Goal: Use online tool/utility: Use online tool/utility

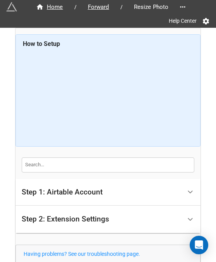
scroll to position [48, 0]
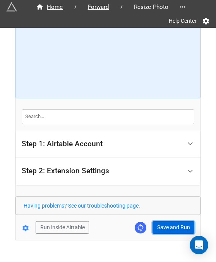
click at [165, 228] on button "Save and Run" at bounding box center [173, 227] width 42 height 13
drag, startPoint x: 157, startPoint y: 223, endPoint x: 166, endPoint y: 230, distance: 11.3
click at [157, 223] on button "Save and Run" at bounding box center [173, 227] width 42 height 13
drag, startPoint x: 162, startPoint y: 228, endPoint x: 174, endPoint y: 229, distance: 12.4
click at [162, 228] on button "Save and Run" at bounding box center [173, 227] width 42 height 13
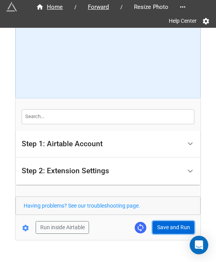
drag, startPoint x: 166, startPoint y: 224, endPoint x: 183, endPoint y: 221, distance: 16.8
click at [166, 224] on button "Save and Run" at bounding box center [173, 227] width 42 height 13
drag, startPoint x: 175, startPoint y: 228, endPoint x: 187, endPoint y: 221, distance: 13.8
click at [175, 228] on button "Save and Run" at bounding box center [173, 227] width 42 height 13
click at [165, 230] on button "Save and Run" at bounding box center [173, 227] width 42 height 13
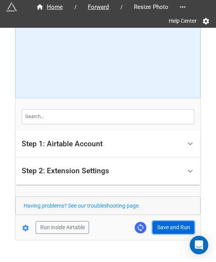
click at [166, 228] on button "Save and Run" at bounding box center [173, 227] width 42 height 13
click at [163, 221] on button "Save and Run" at bounding box center [173, 227] width 42 height 13
click at [161, 224] on button "Save and Run" at bounding box center [173, 227] width 42 height 13
click at [177, 226] on button "Save and Run" at bounding box center [173, 227] width 42 height 13
click at [162, 227] on button "Save and Run" at bounding box center [173, 227] width 42 height 13
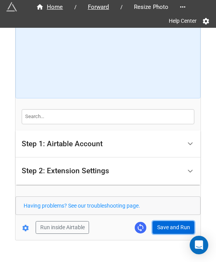
click at [157, 229] on button "Save and Run" at bounding box center [173, 227] width 42 height 13
click at [185, 224] on button "Save and Run" at bounding box center [173, 227] width 42 height 13
click at [168, 222] on button "Save and Run" at bounding box center [173, 227] width 42 height 13
drag, startPoint x: 167, startPoint y: 224, endPoint x: 185, endPoint y: 218, distance: 19.4
click at [167, 224] on button "Save and Run" at bounding box center [173, 227] width 42 height 13
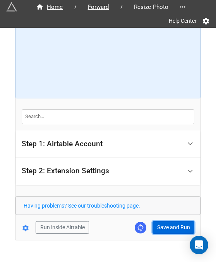
click at [158, 231] on button "Save and Run" at bounding box center [173, 227] width 42 height 13
click at [164, 225] on button "Save and Run" at bounding box center [173, 227] width 42 height 13
drag, startPoint x: 173, startPoint y: 227, endPoint x: 193, endPoint y: 208, distance: 27.1
click at [174, 226] on button "Save and Run" at bounding box center [173, 227] width 42 height 13
